Goal: Task Accomplishment & Management: Use online tool/utility

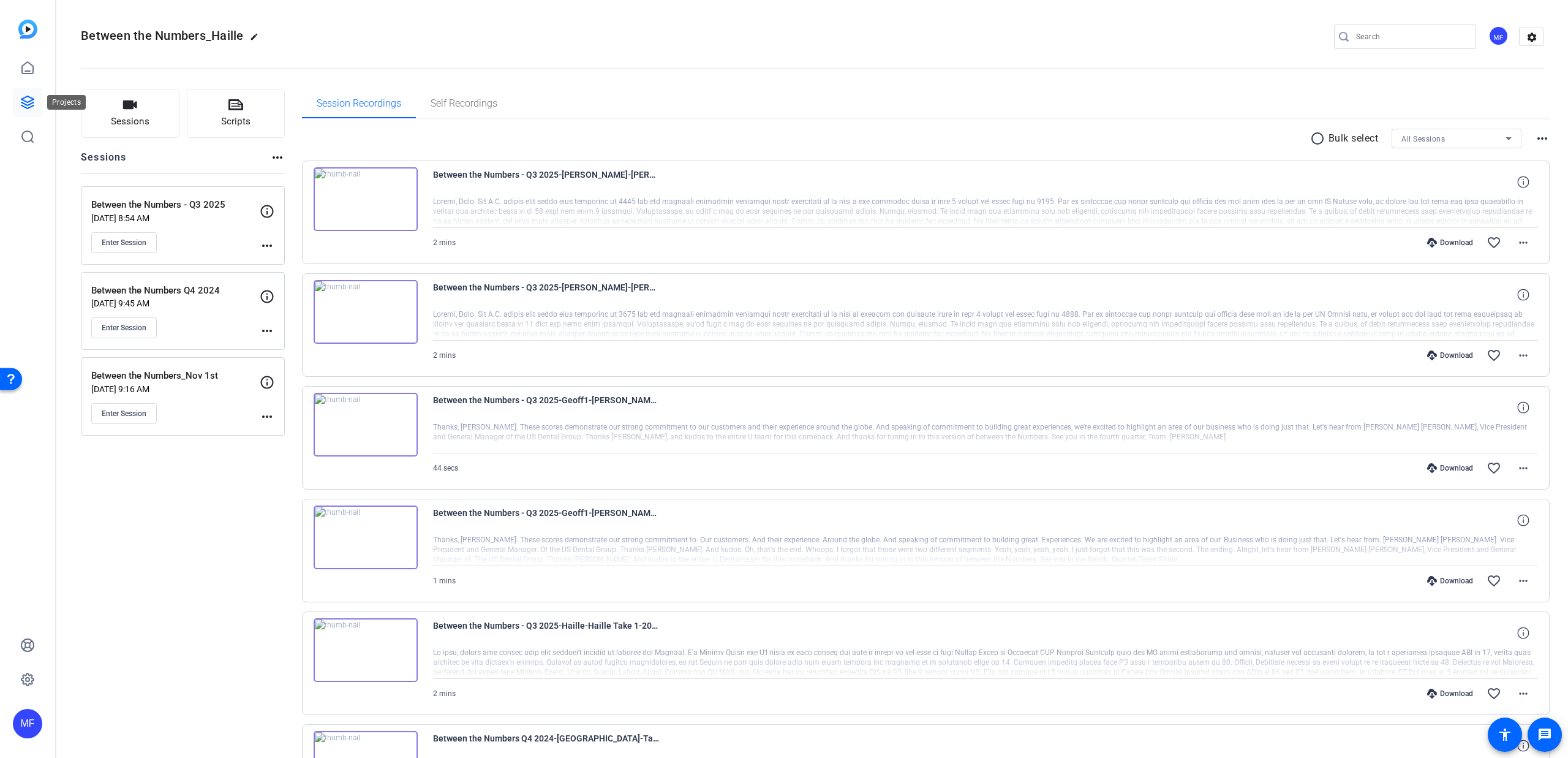
click at [25, 97] on icon at bounding box center [27, 102] width 12 height 12
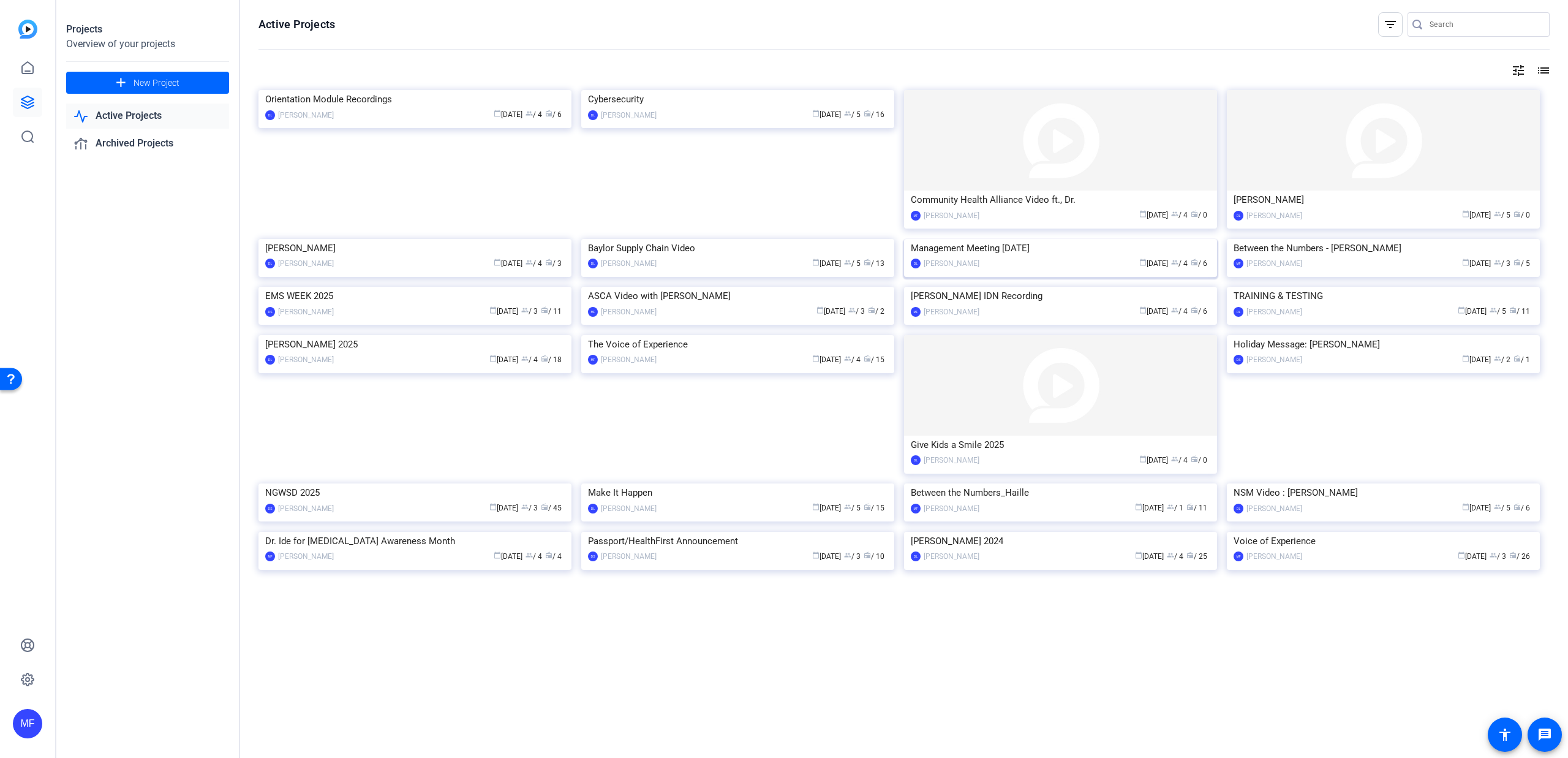
scroll to position [9, 0]
click at [416, 335] on img at bounding box center [414, 335] width 313 height 0
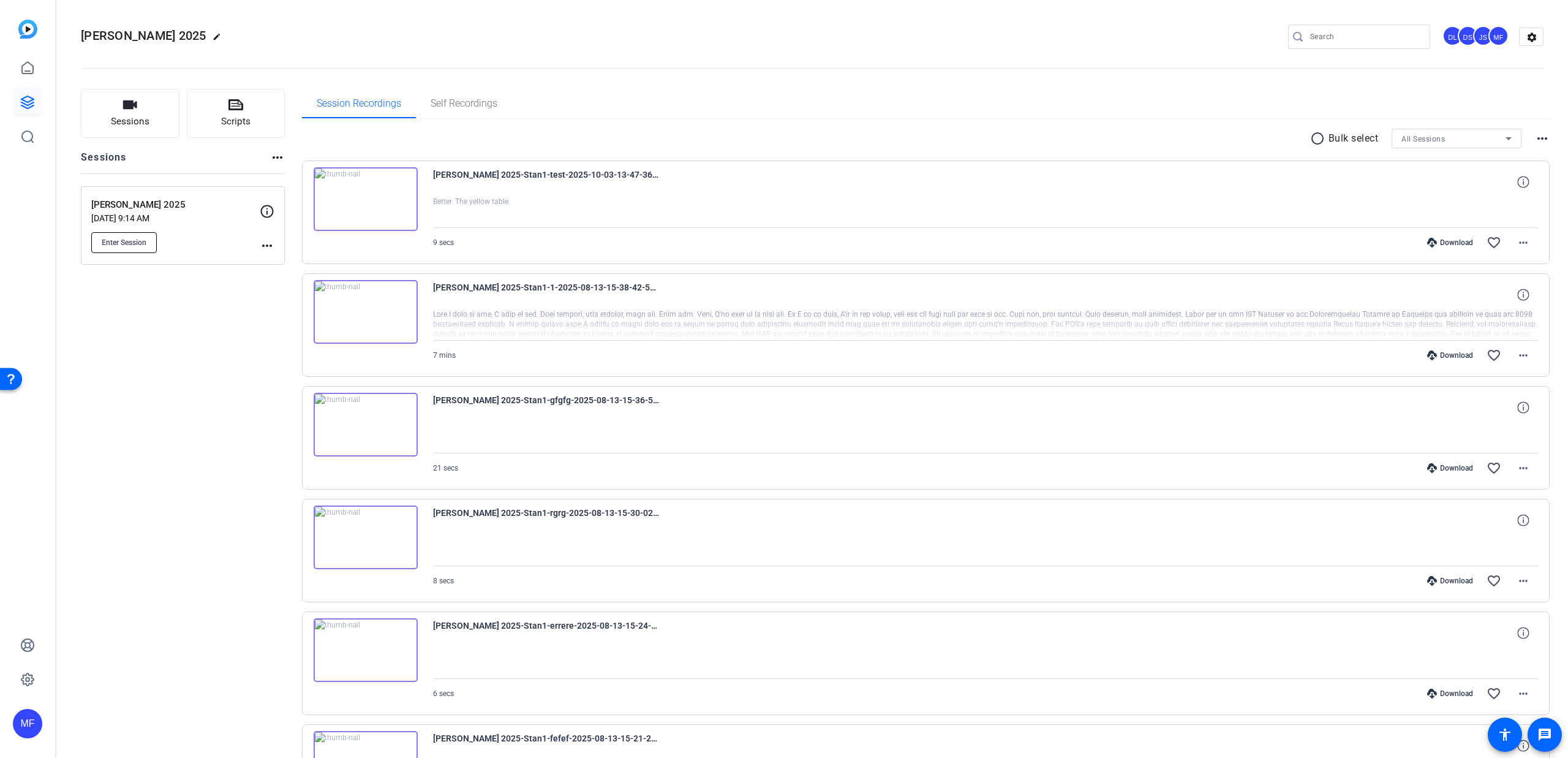
click at [150, 244] on button "Enter Session" at bounding box center [124, 242] width 66 height 21
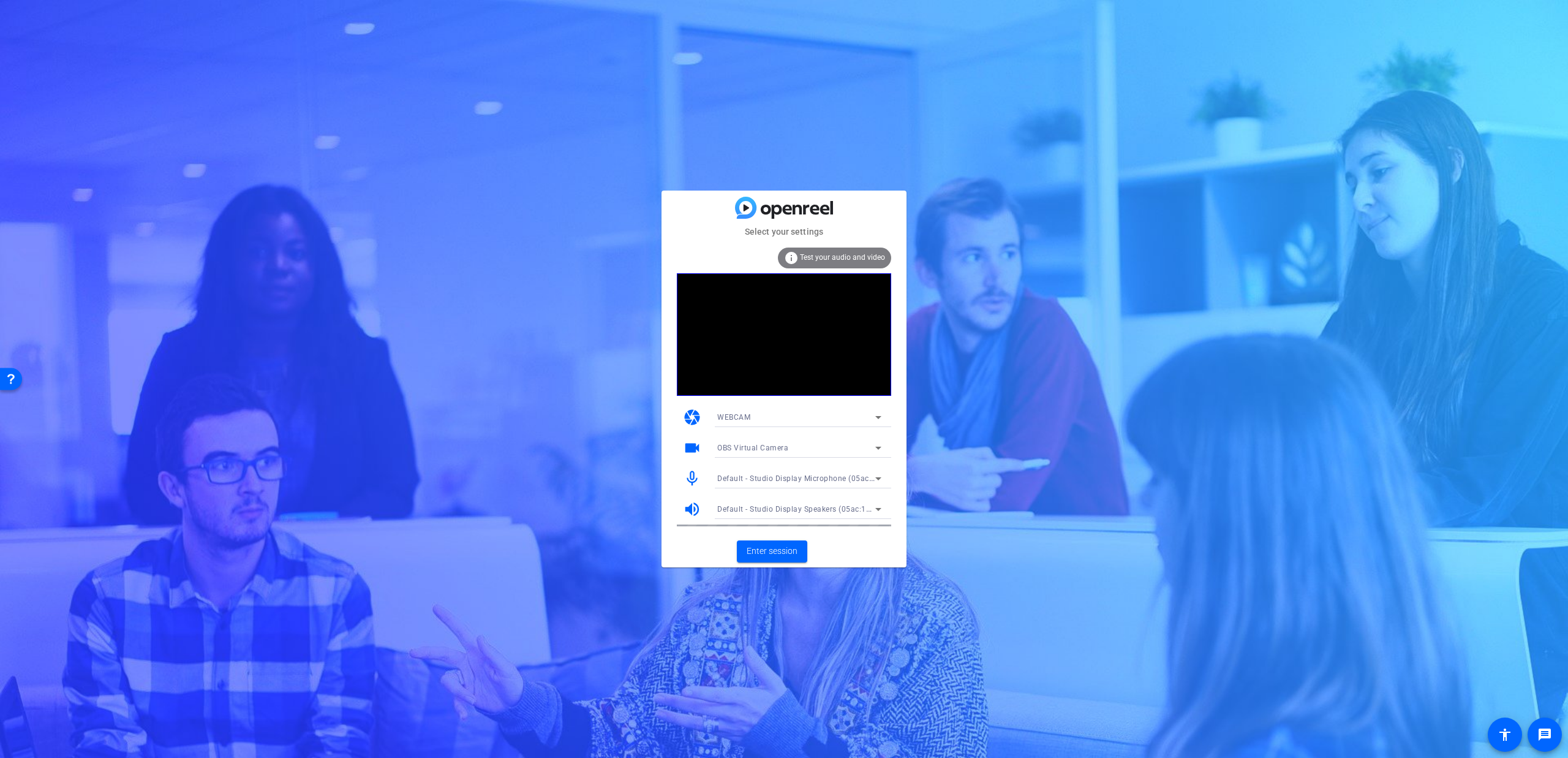
click at [813, 445] on div "OBS Virtual Camera" at bounding box center [796, 447] width 158 height 15
click at [778, 485] on span "Studio Display Camera (15bc:0000)" at bounding box center [779, 492] width 125 height 15
click at [775, 447] on span "Studio Display Camera (15bc:0000)" at bounding box center [781, 447] width 129 height 8
click at [787, 506] on span "Studio Display Camera (15bc:0000)" at bounding box center [779, 511] width 125 height 15
click at [772, 549] on span "Enter session" at bounding box center [772, 550] width 51 height 12
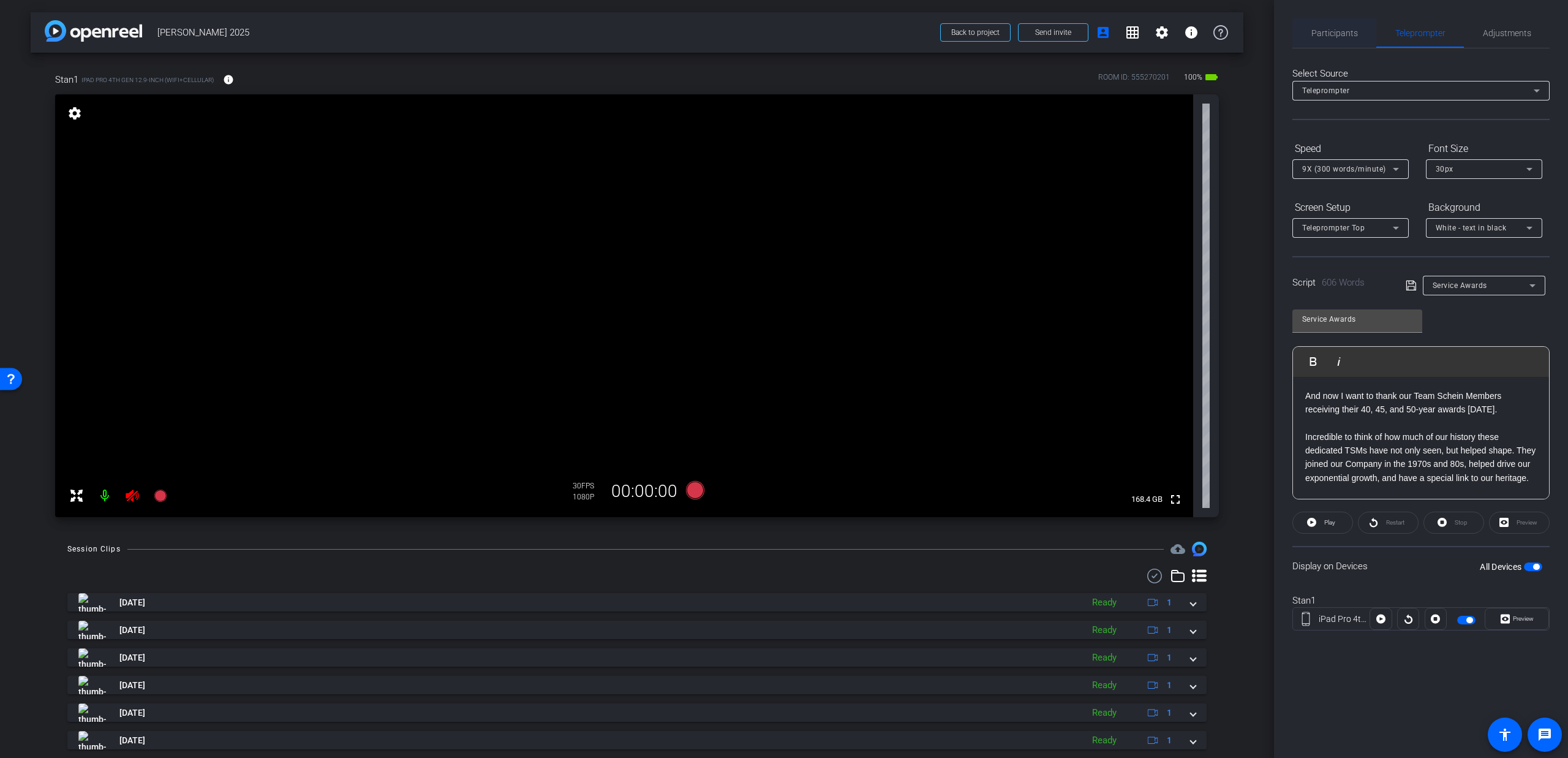
click at [1326, 34] on span "Participants" at bounding box center [1335, 33] width 46 height 8
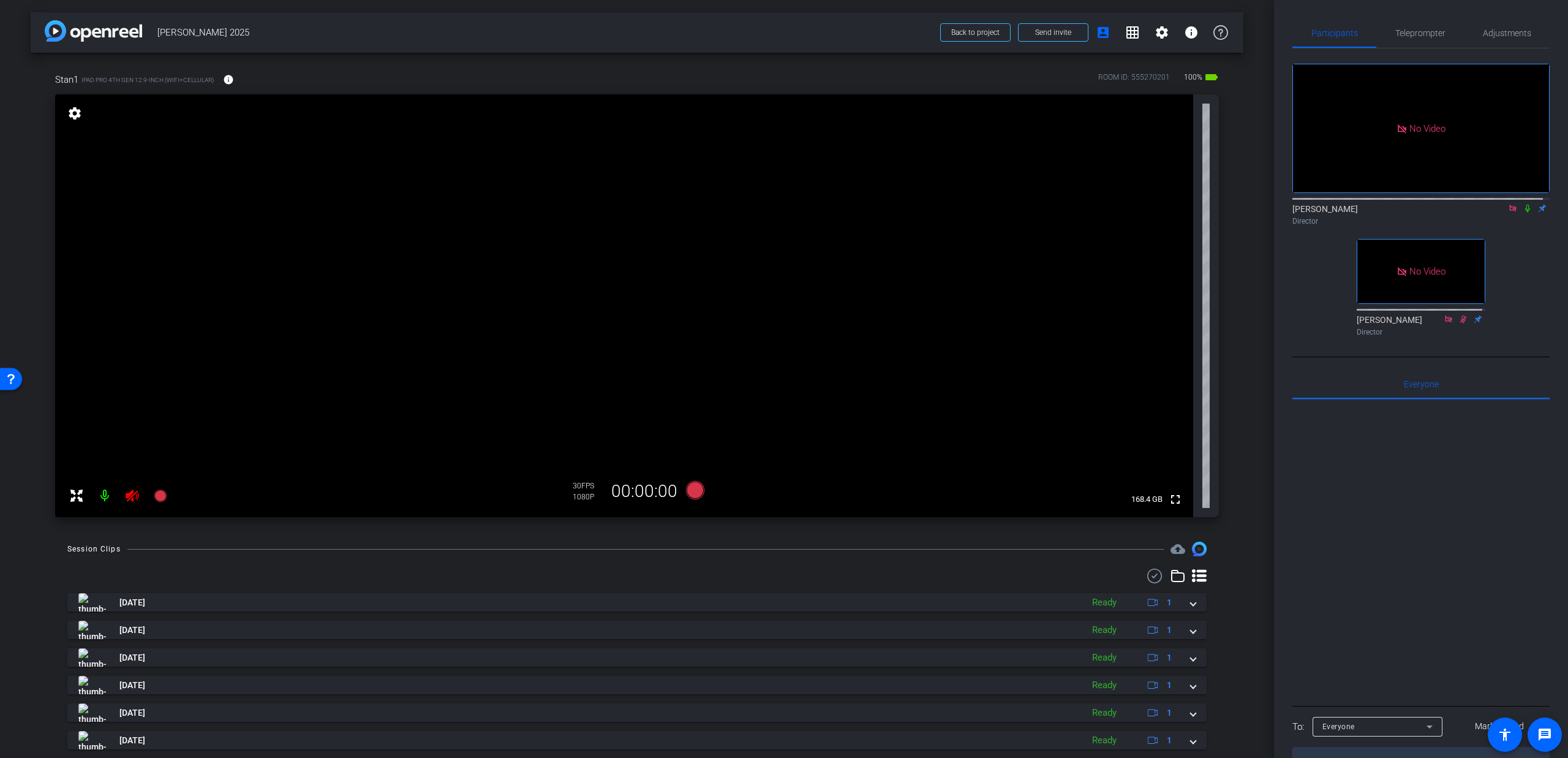
click at [1523, 204] on icon at bounding box center [1528, 208] width 10 height 8
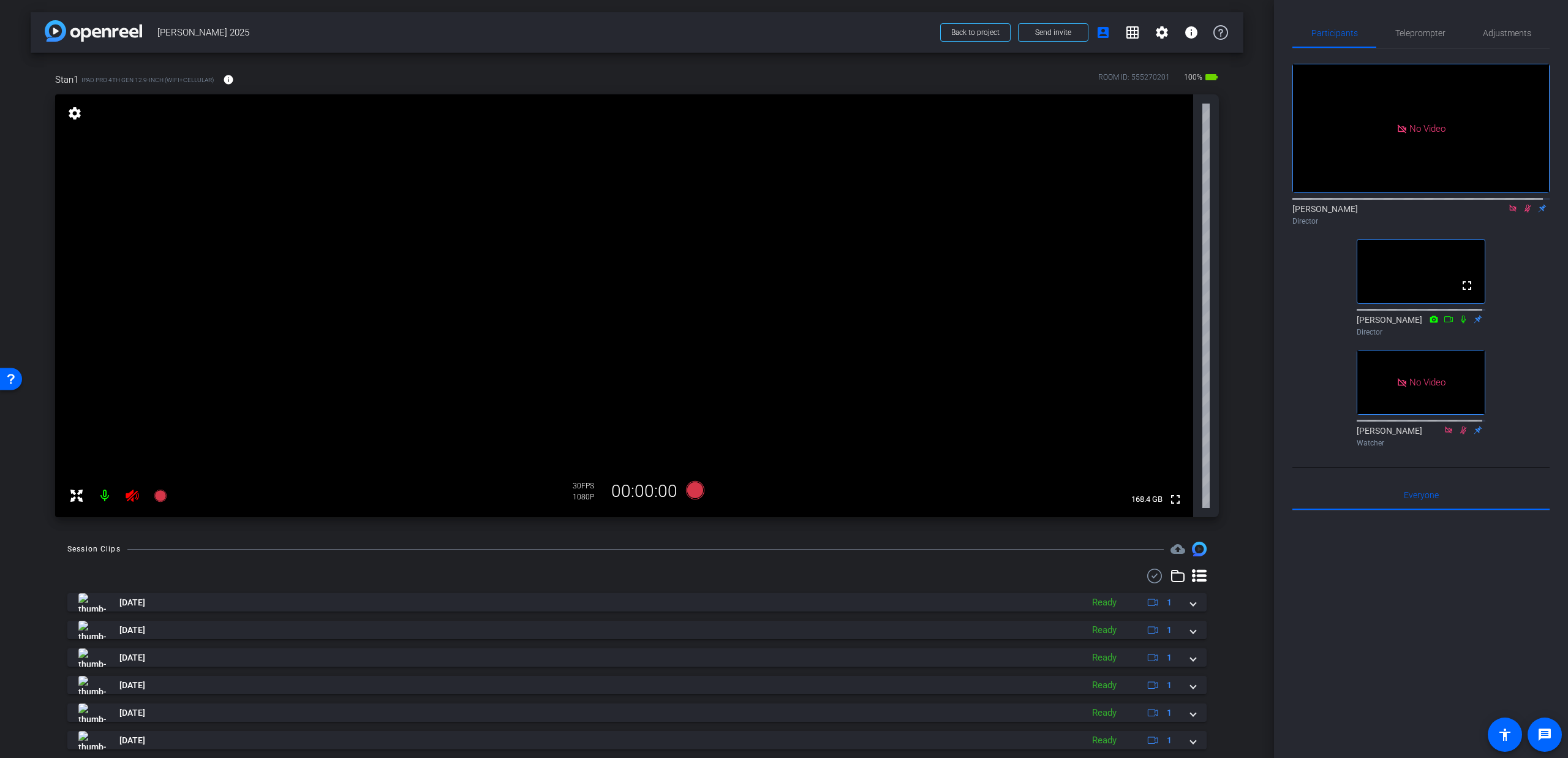
click at [1525, 204] on icon at bounding box center [1528, 208] width 7 height 8
click at [1509, 204] on icon at bounding box center [1512, 208] width 7 height 7
click at [1508, 213] on icon at bounding box center [1513, 208] width 10 height 8
click at [1497, 214] on mat-icon at bounding box center [1498, 208] width 15 height 11
click at [1523, 227] on div "Matt Fischetti Director" at bounding box center [1421, 214] width 257 height 24
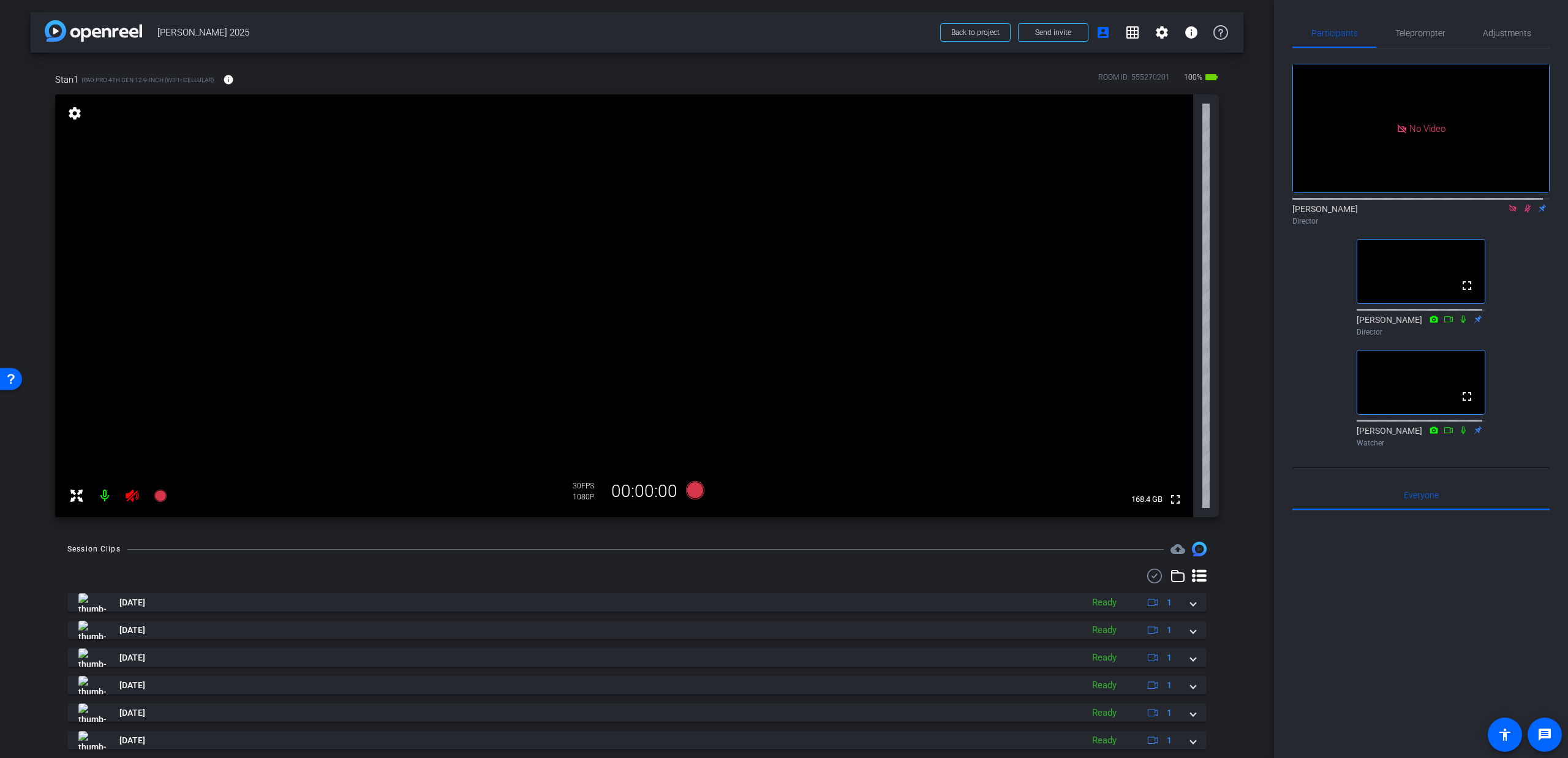
click at [1525, 213] on icon at bounding box center [1528, 208] width 7 height 8
click at [1509, 212] on icon at bounding box center [1512, 208] width 7 height 7
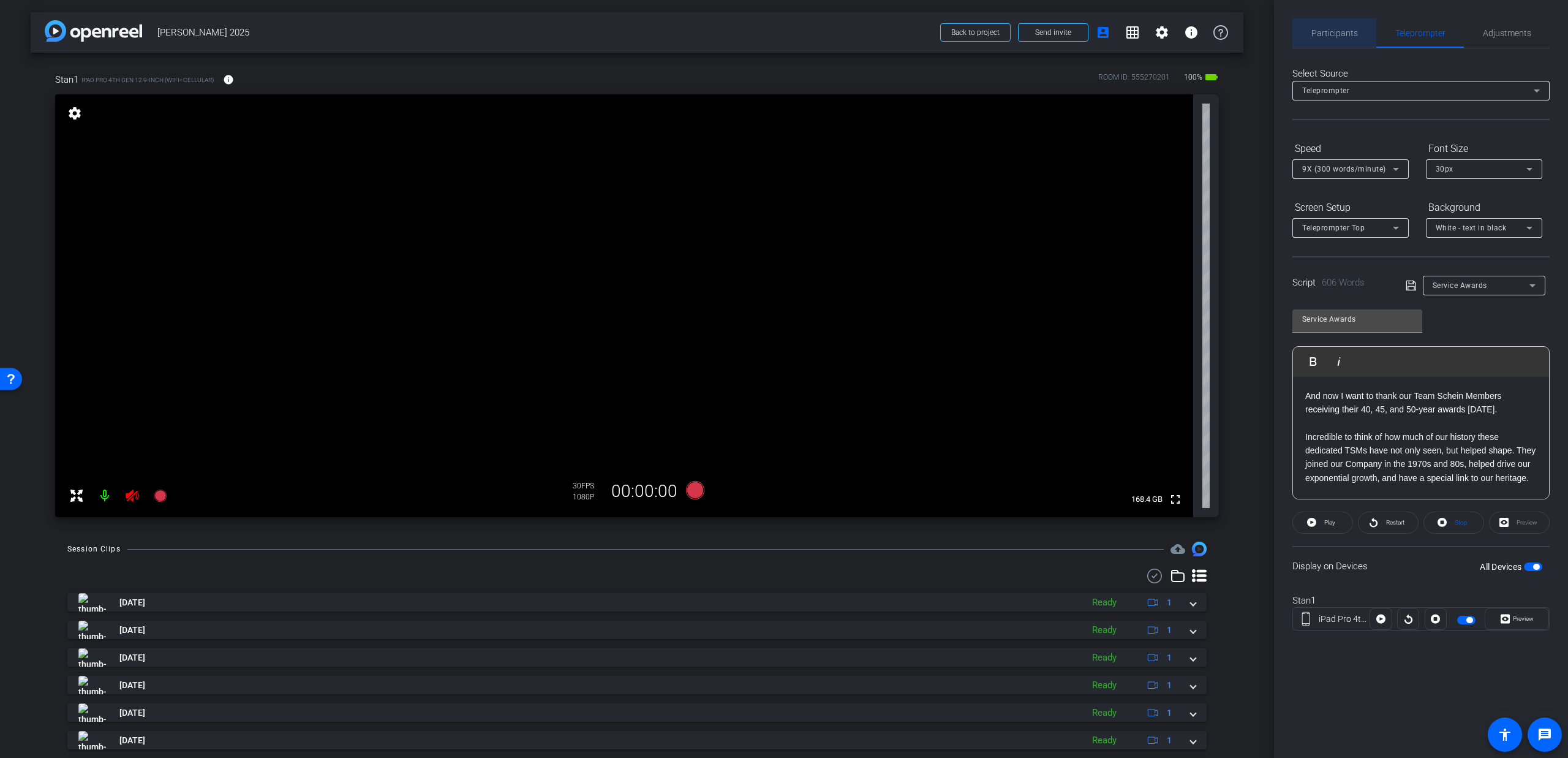
click at [1338, 32] on span "Participants" at bounding box center [1335, 33] width 46 height 8
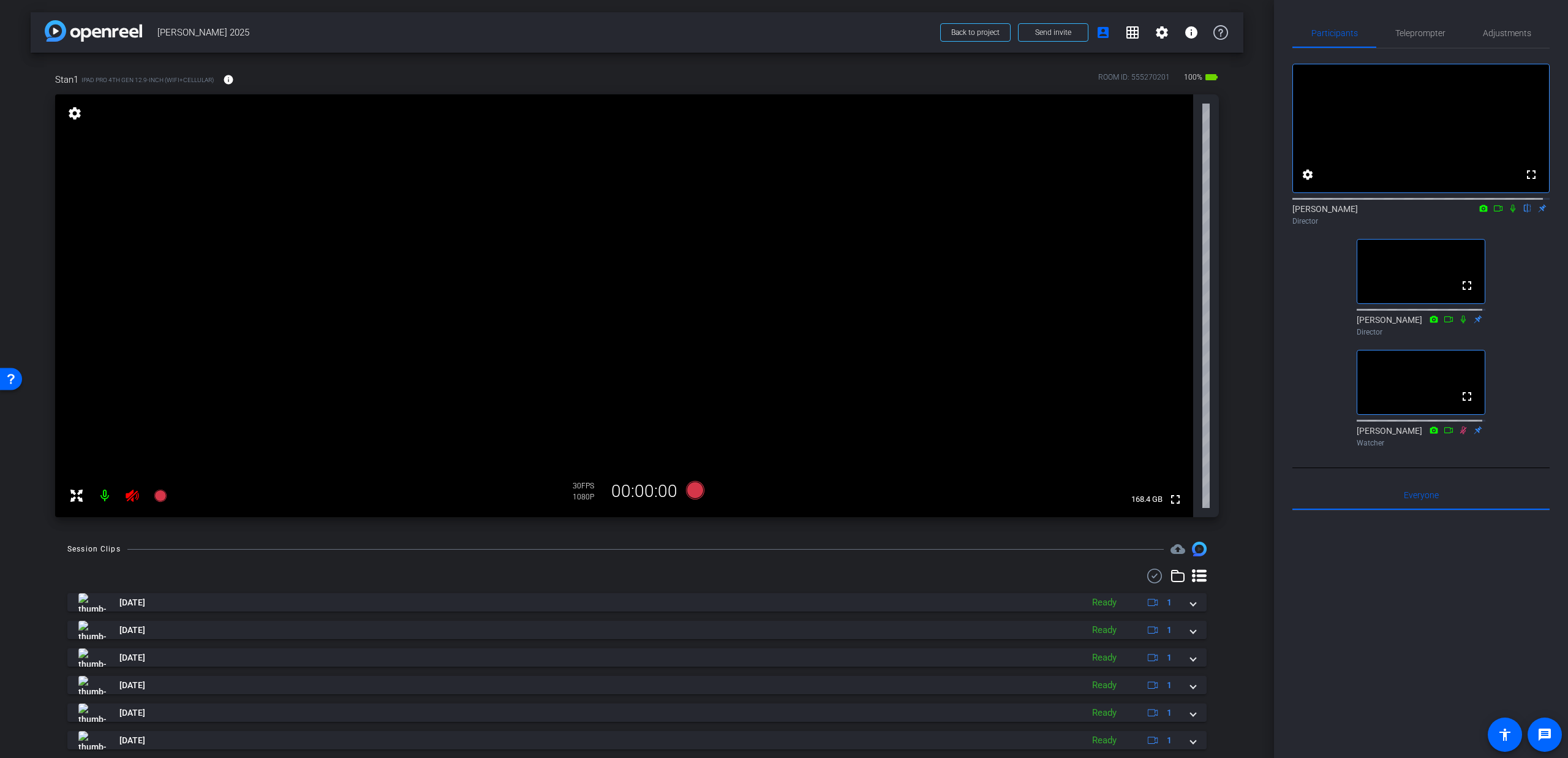
click at [944, 564] on div "Session Clips cloud_upload Oct 3, 2025 Ready 1 Aug 13, 2025 Ready 1 Aug 13, 202…" at bounding box center [637, 721] width 1213 height 361
click at [1508, 213] on icon at bounding box center [1513, 208] width 10 height 8
click at [1511, 213] on icon at bounding box center [1513, 208] width 5 height 8
click at [1508, 213] on icon at bounding box center [1513, 208] width 10 height 8
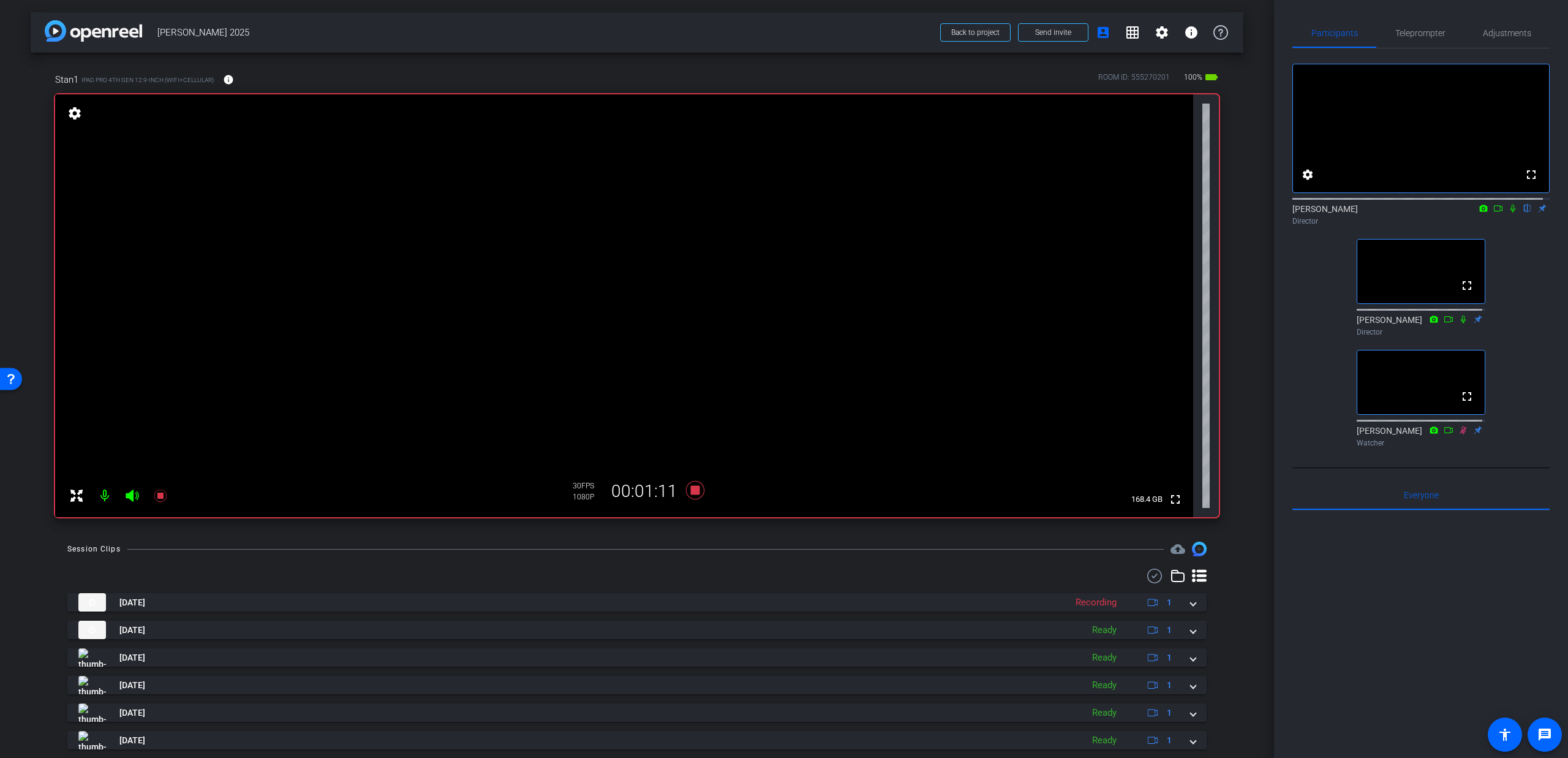
click at [1509, 213] on icon at bounding box center [1513, 208] width 10 height 8
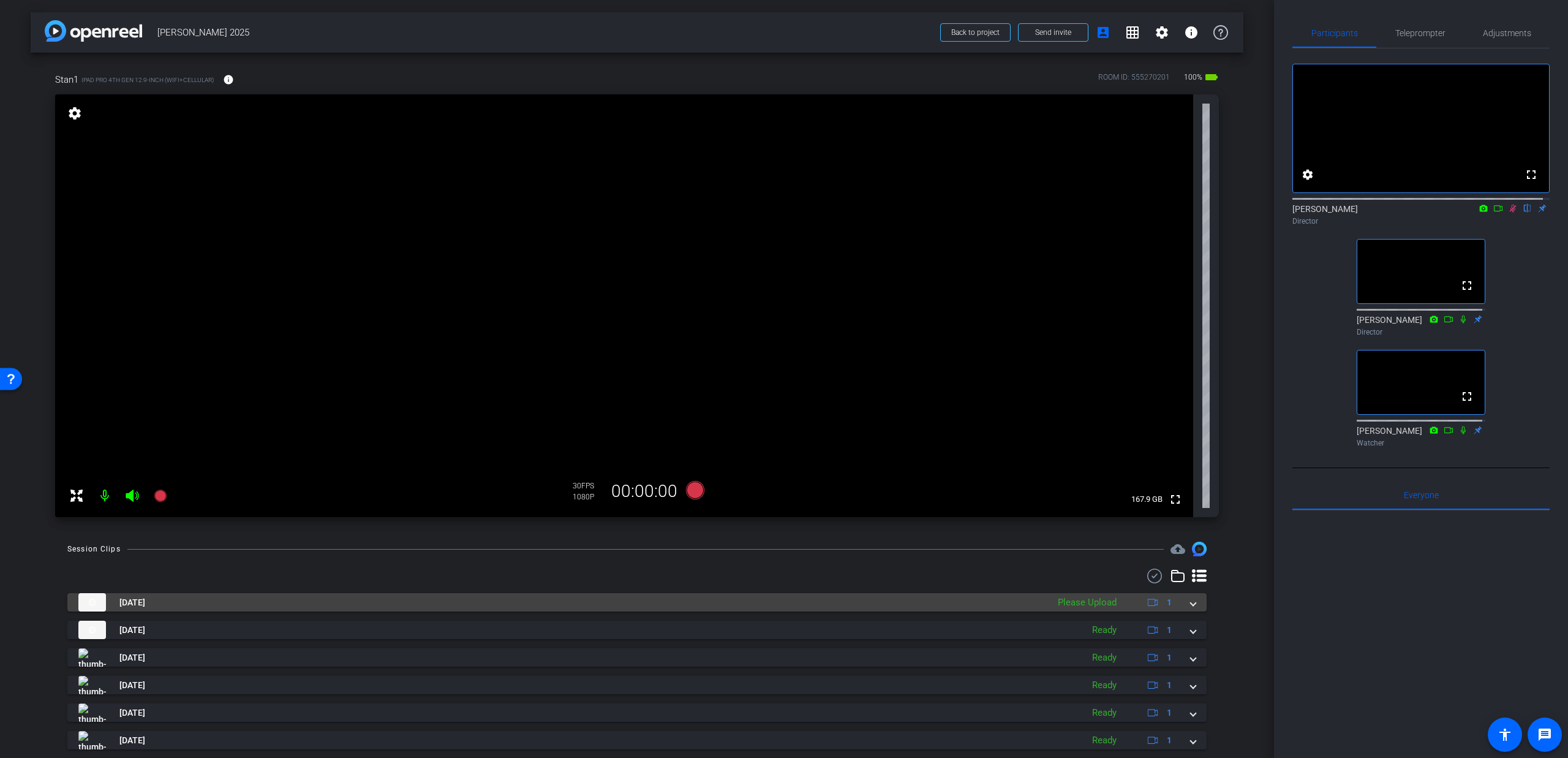
click at [1184, 606] on div "Oct 3, 2025 Please Upload 1" at bounding box center [634, 602] width 1112 height 18
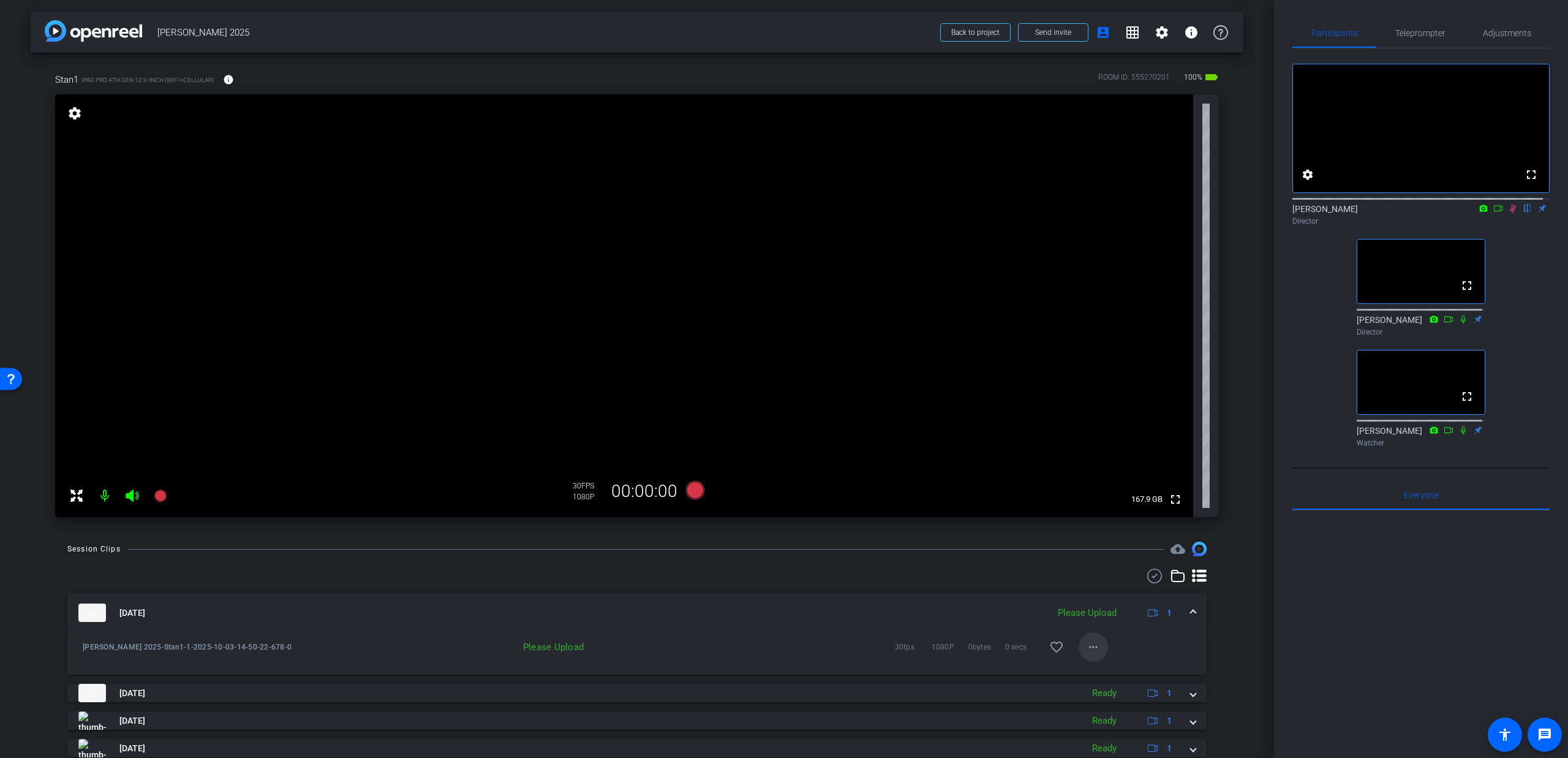
click at [1086, 648] on mat-icon "more_horiz" at bounding box center [1093, 647] width 15 height 15
click at [1092, 670] on span "Upload" at bounding box center [1106, 672] width 49 height 15
click at [127, 494] on icon at bounding box center [131, 496] width 12 height 12
click at [1087, 651] on mat-icon "more_horiz" at bounding box center [1093, 647] width 15 height 15
click at [1102, 670] on span "Upload" at bounding box center [1106, 672] width 49 height 15
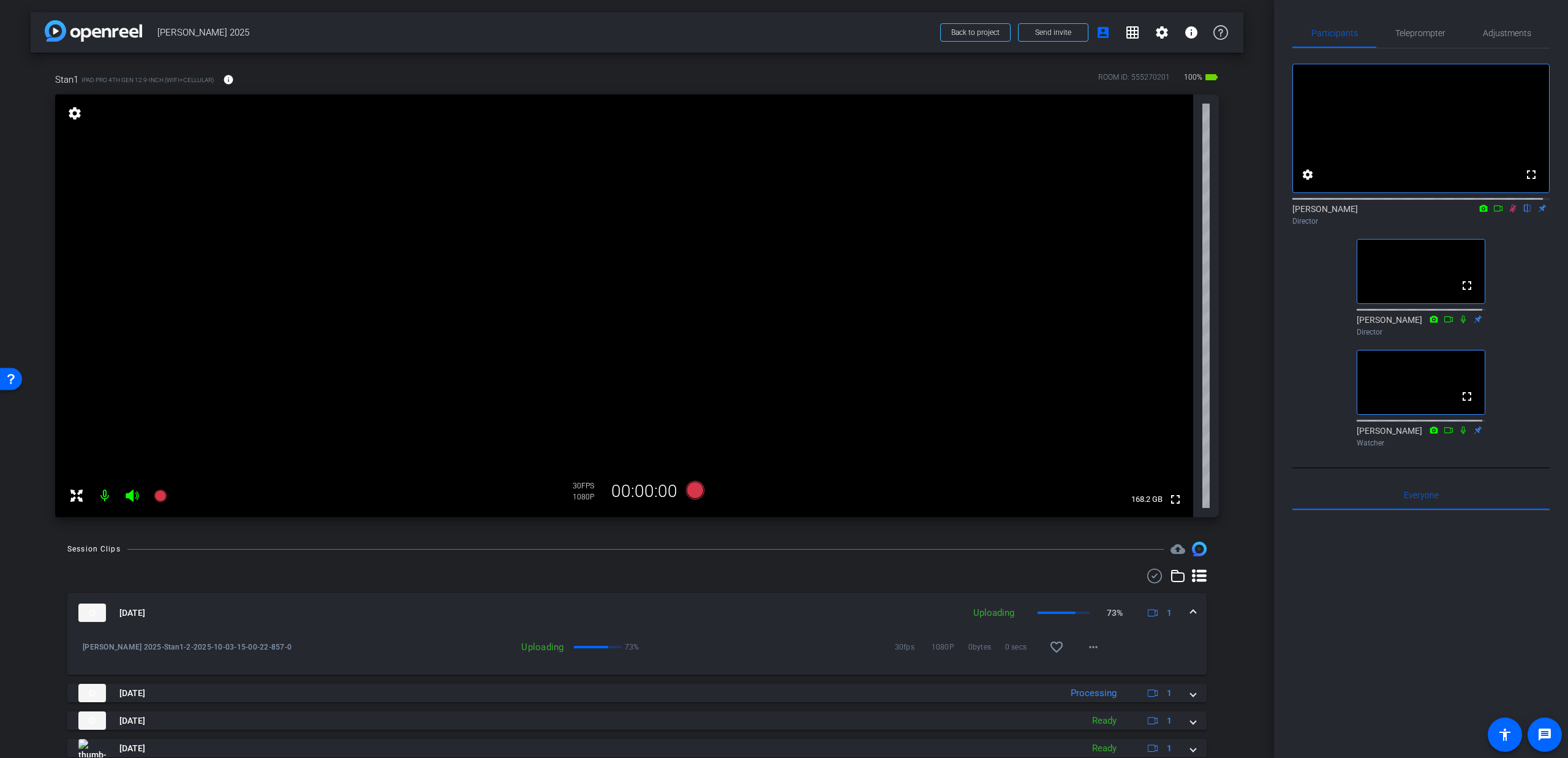
click at [1508, 213] on icon at bounding box center [1513, 208] width 10 height 8
click at [1493, 213] on icon at bounding box center [1498, 208] width 10 height 8
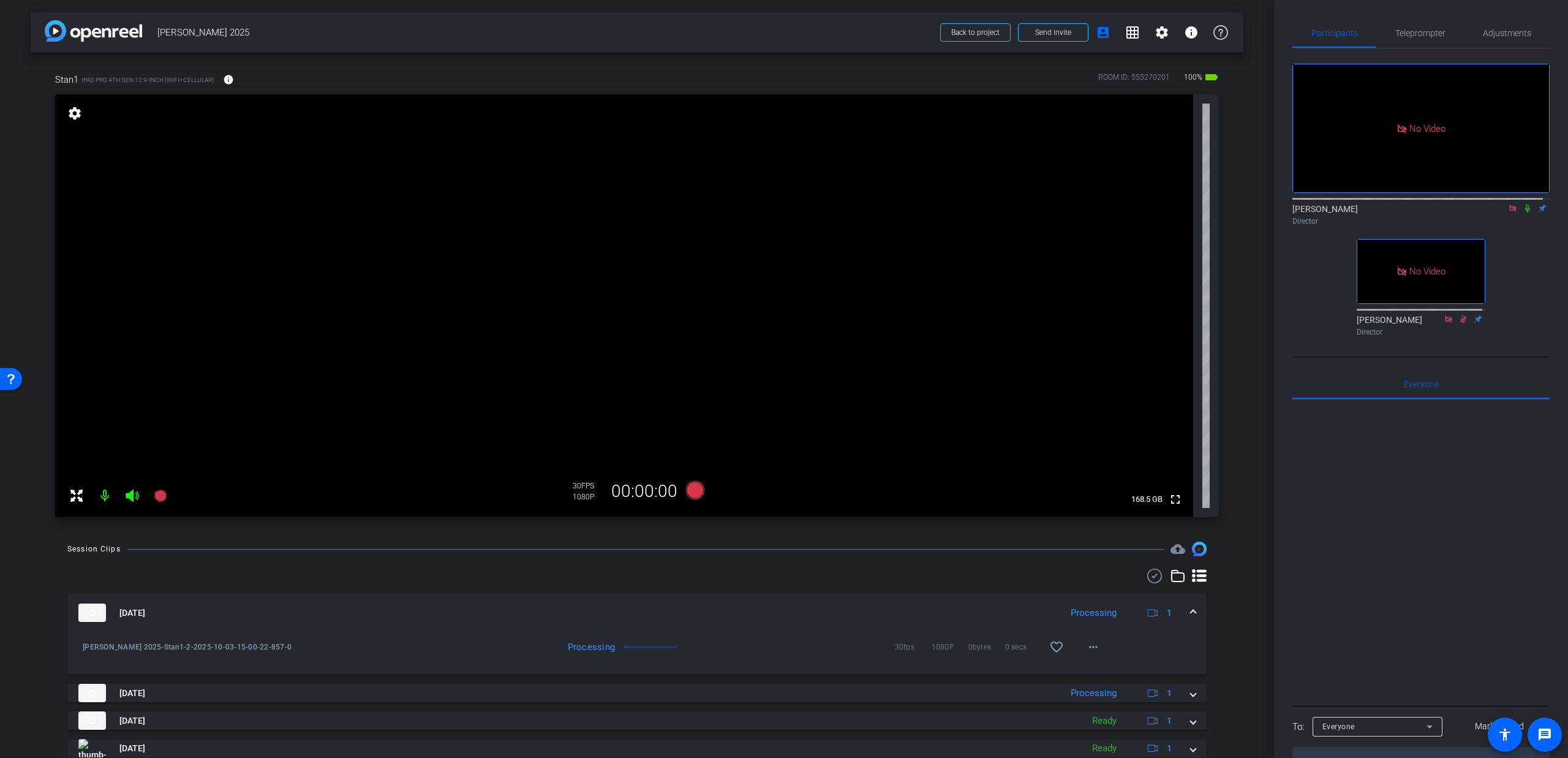
click at [1523, 213] on icon at bounding box center [1528, 208] width 10 height 8
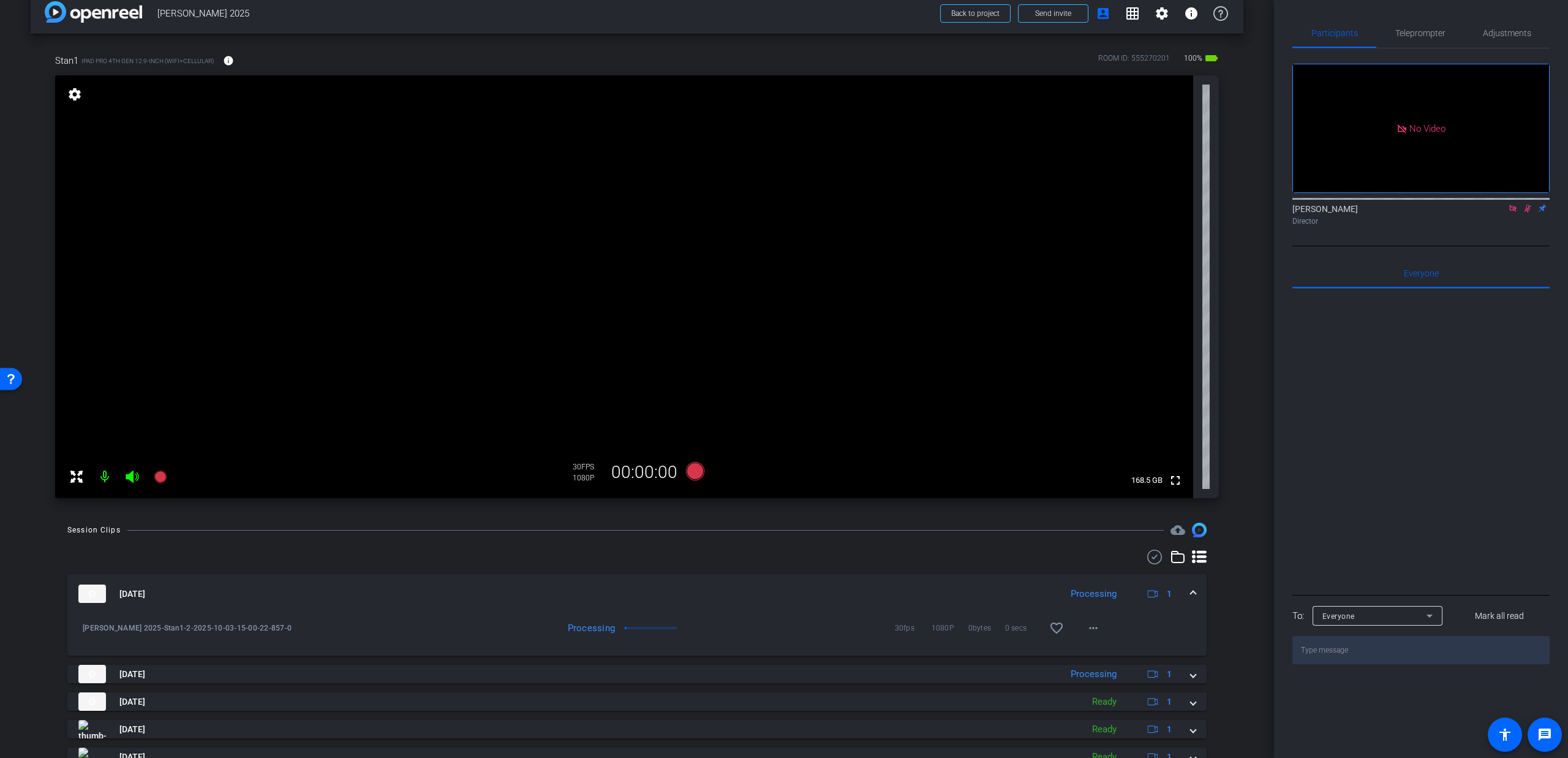
scroll to position [20, 0]
click at [133, 478] on icon at bounding box center [131, 475] width 12 height 12
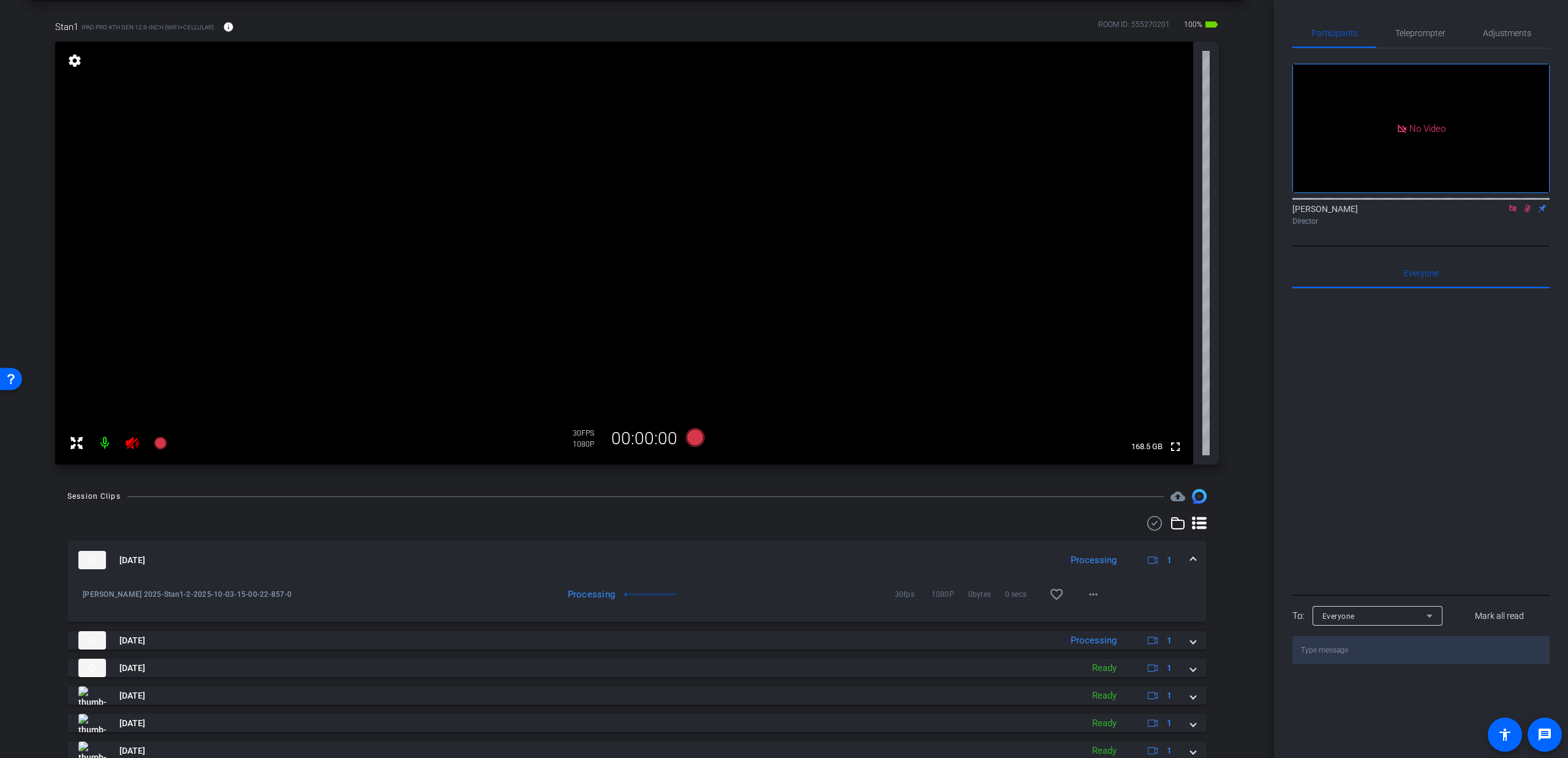
scroll to position [55, 0]
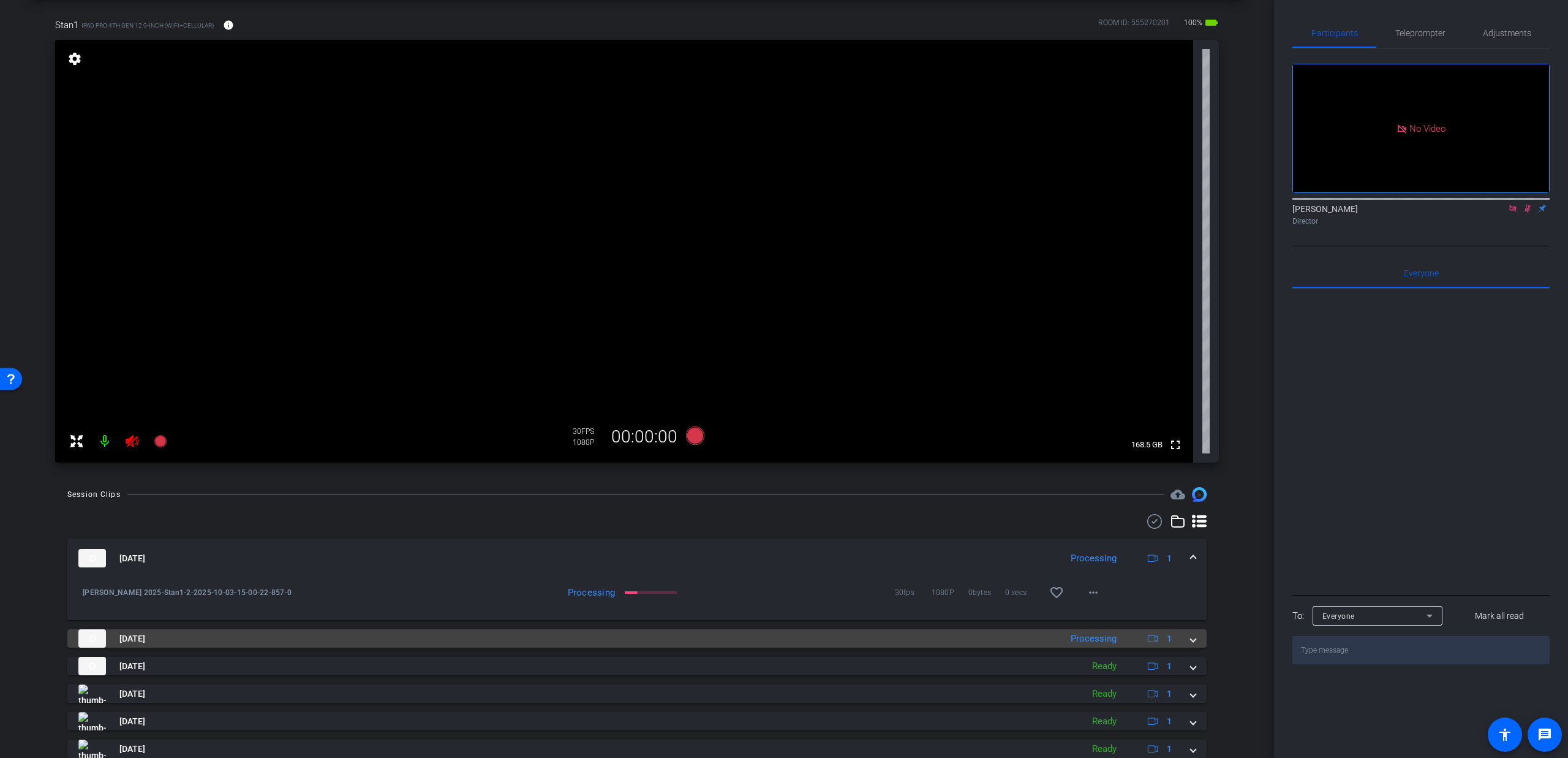
click at [1191, 639] on span at bounding box center [1194, 638] width 5 height 12
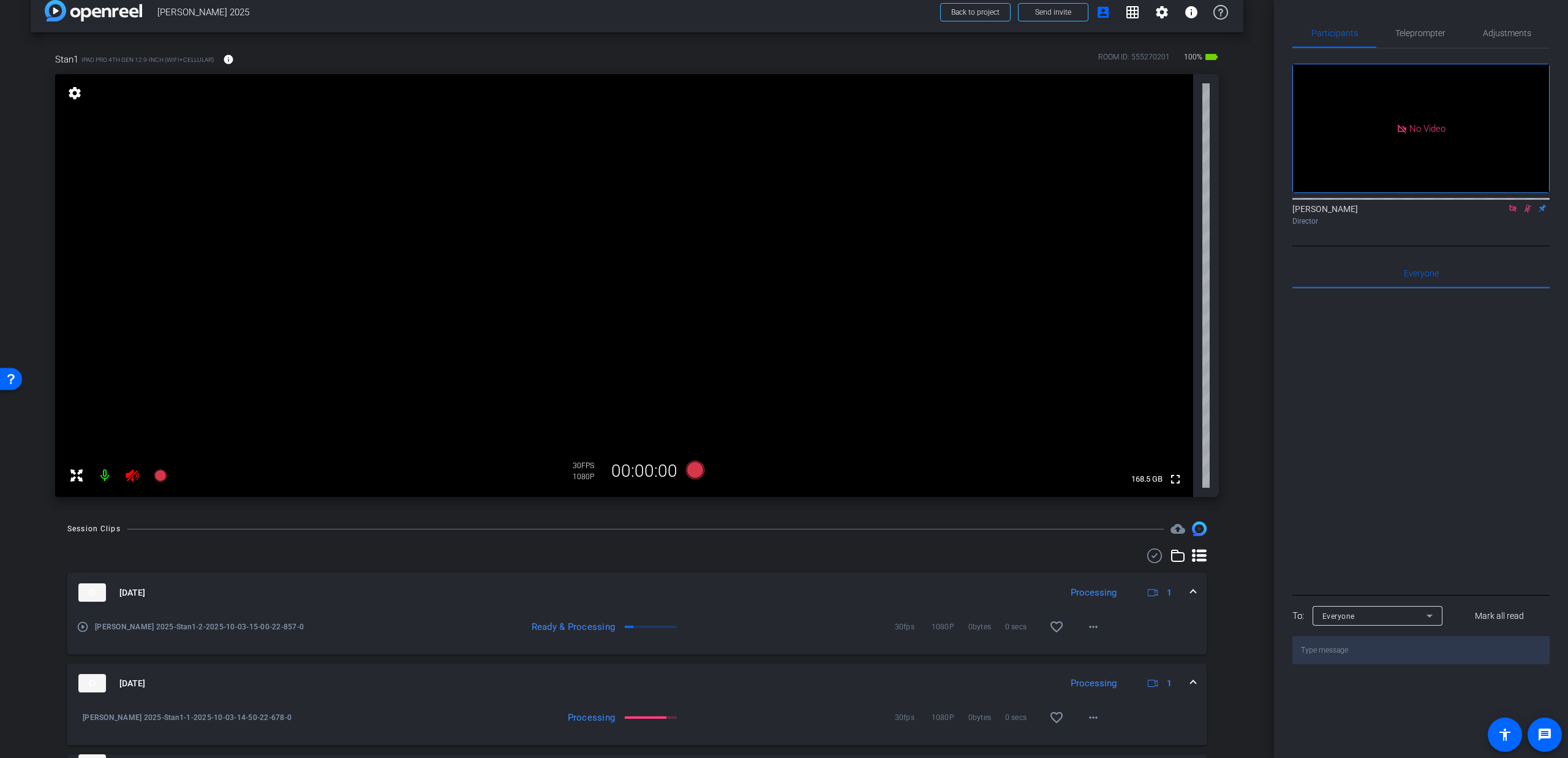
scroll to position [20, 0]
